Goal: Check status: Check status

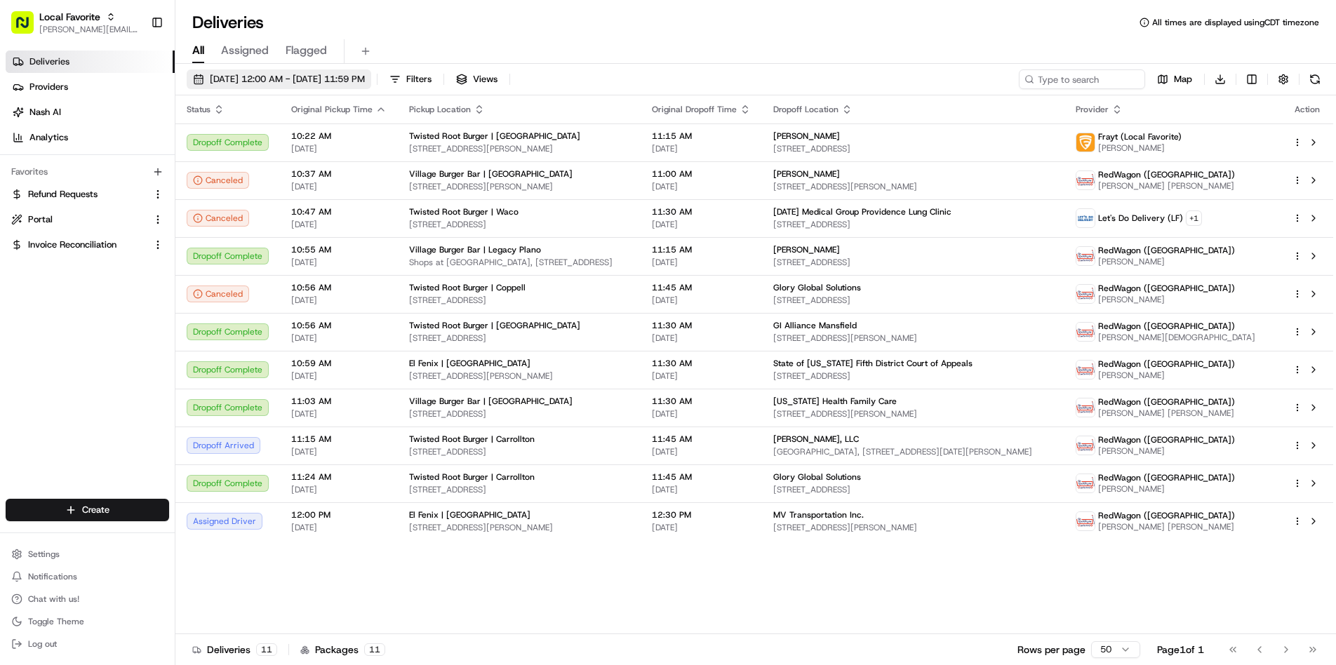
click at [305, 86] on button "[DATE] 12:00 AM - [DATE] 11:59 PM" at bounding box center [279, 79] width 185 height 20
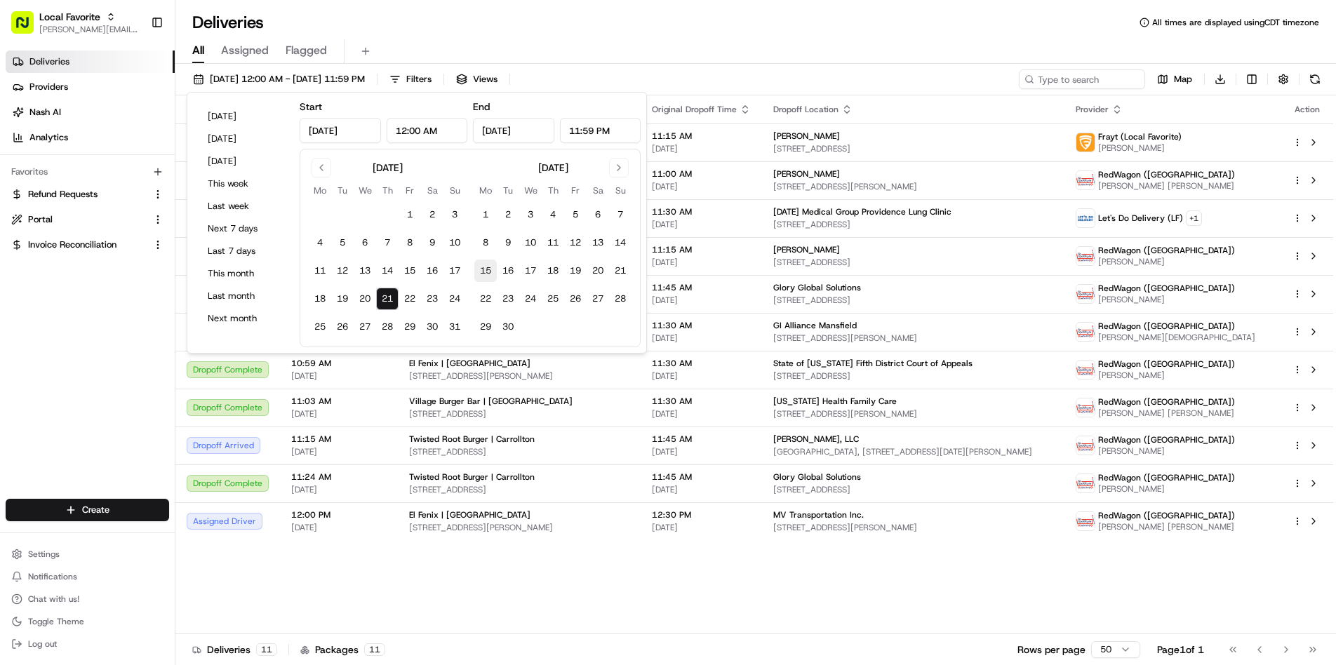
click at [492, 272] on button "15" at bounding box center [485, 271] width 22 height 22
type input "[DATE]"
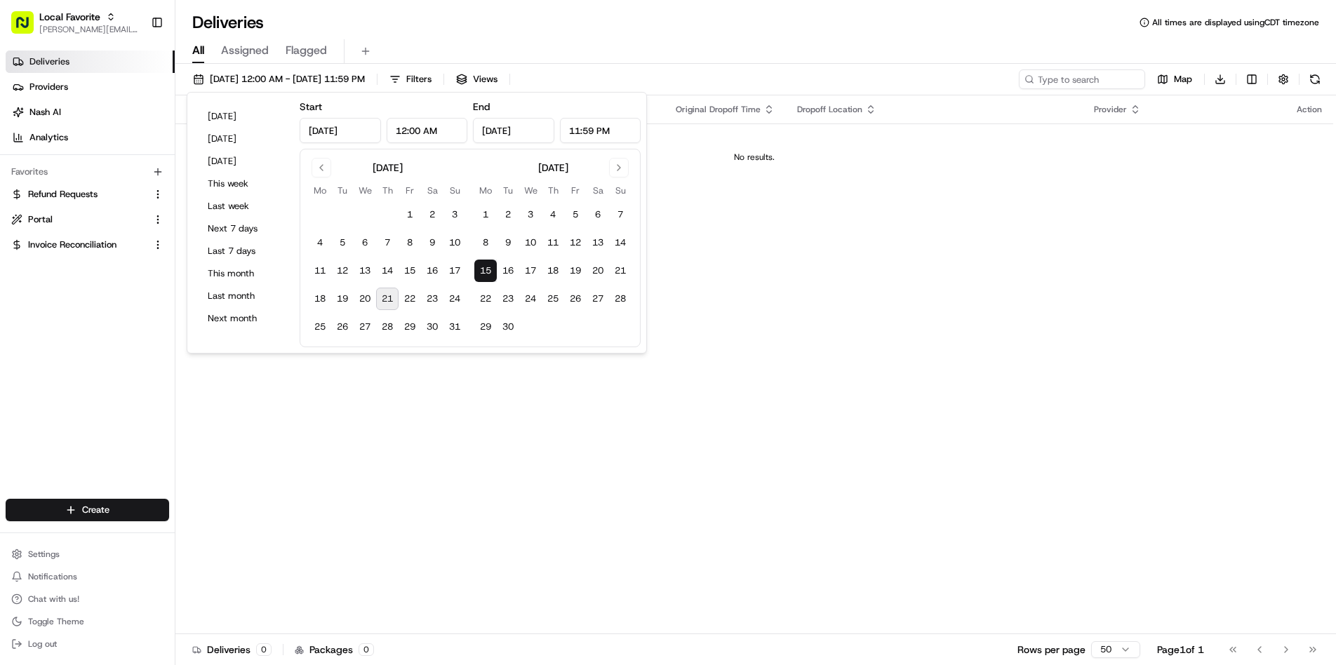
click at [660, 11] on div "Deliveries All times are displayed using CDT timezone All Assigned Flagged [DAT…" at bounding box center [755, 332] width 1161 height 665
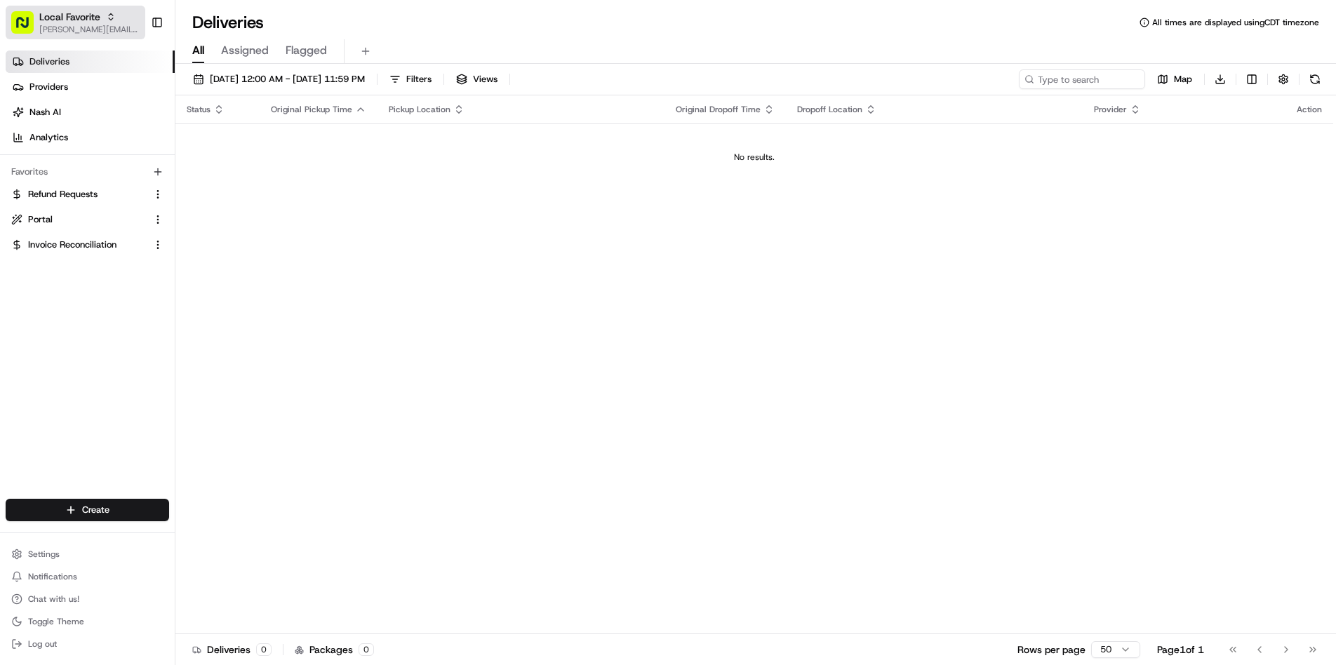
click at [107, 22] on div "Local Favorite" at bounding box center [89, 17] width 100 height 14
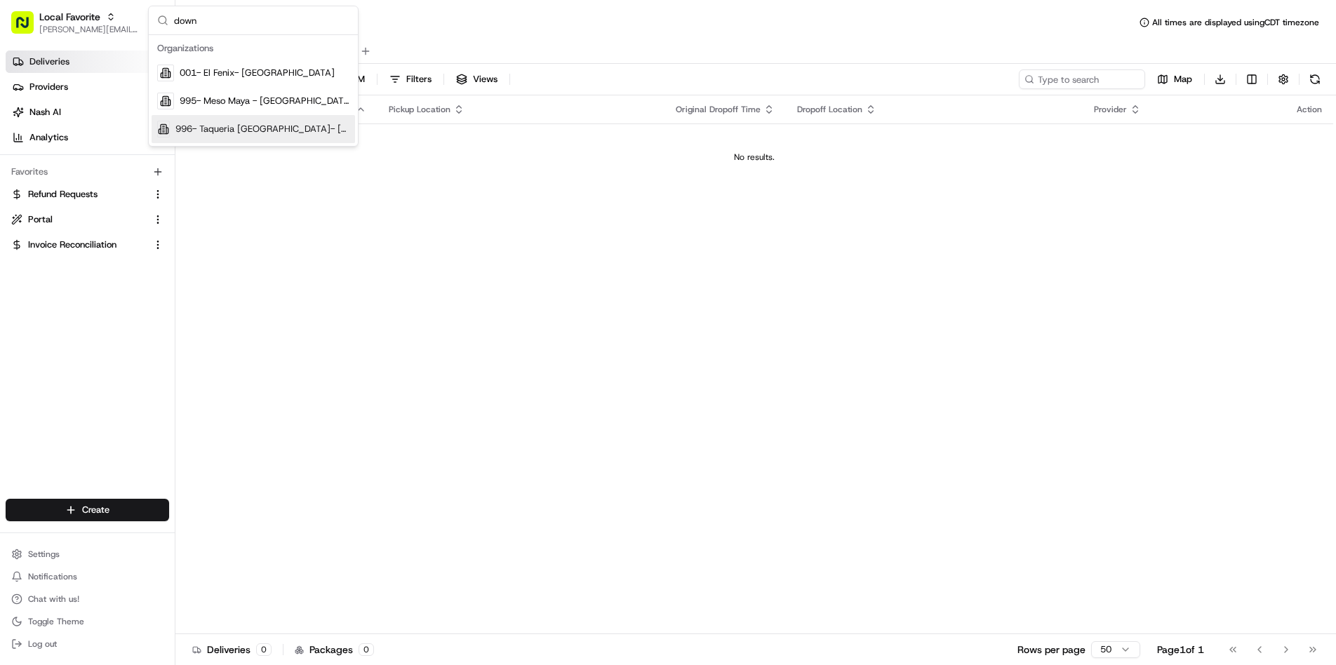
type input "down"
click at [267, 135] on span "996- Taqueria [GEOGRAPHIC_DATA]- [GEOGRAPHIC_DATA]" at bounding box center [262, 129] width 174 height 13
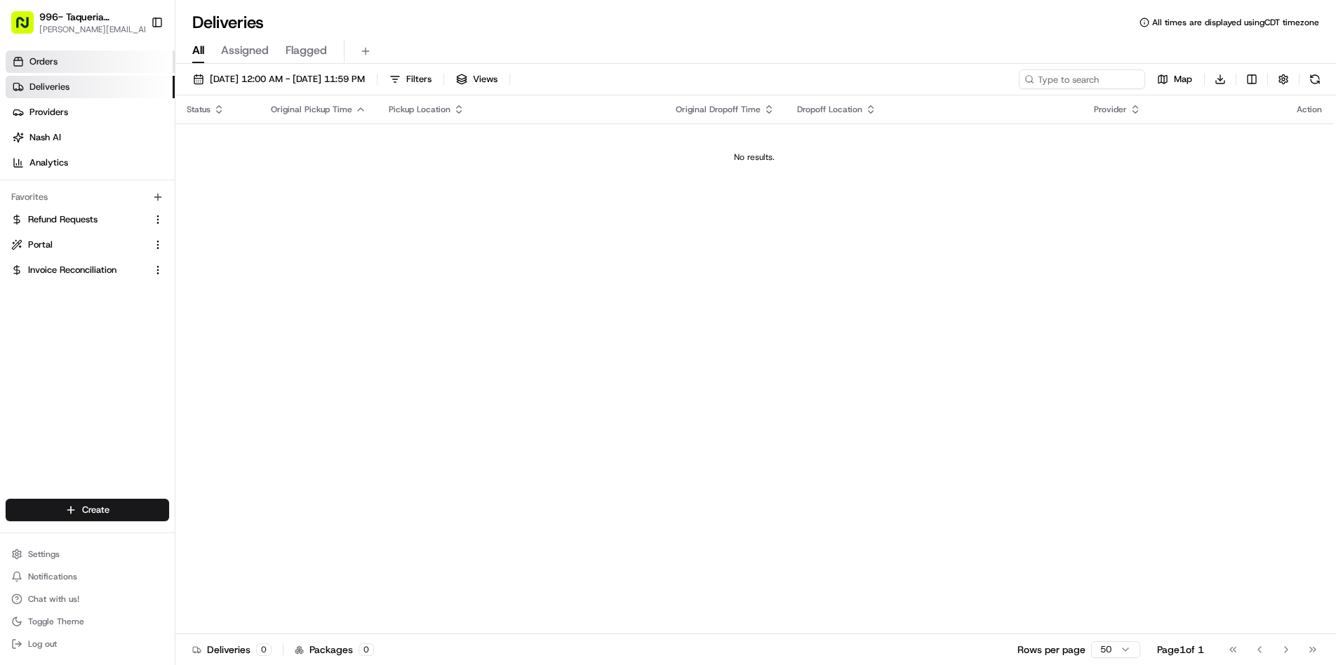
click at [50, 64] on span "Orders" at bounding box center [43, 61] width 28 height 13
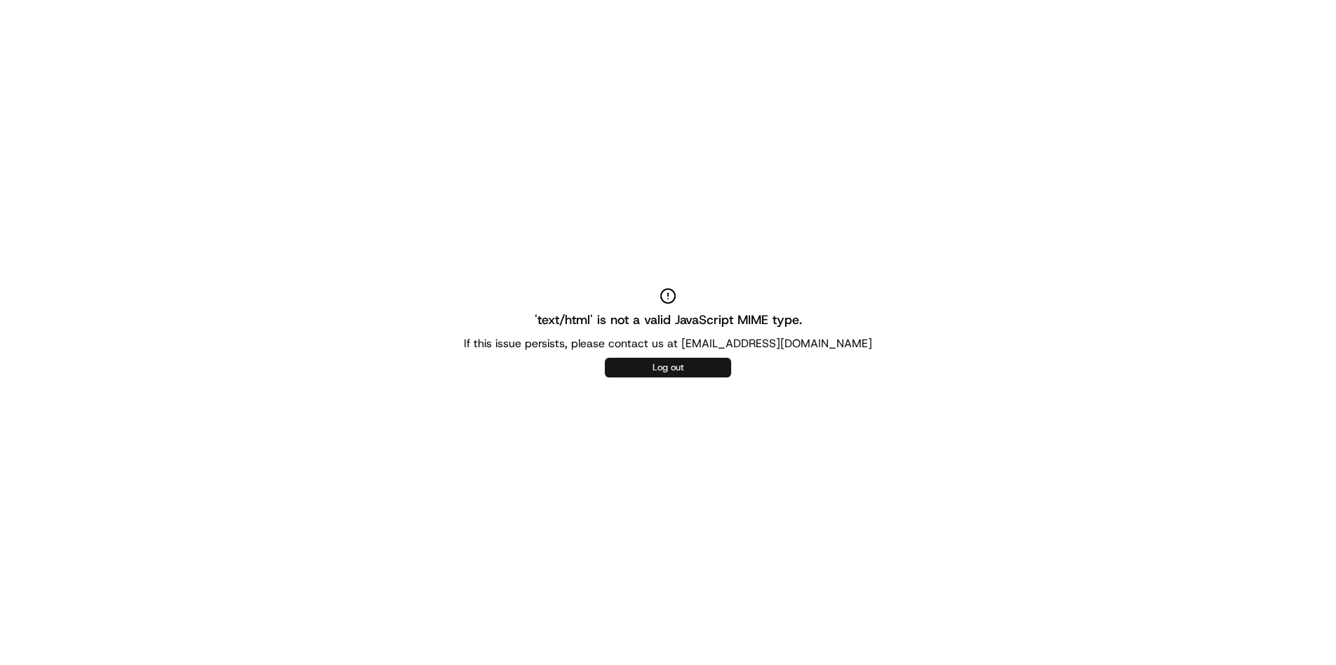
click at [658, 363] on button "Log out" at bounding box center [668, 368] width 126 height 20
